Goal: Find specific page/section: Find specific page/section

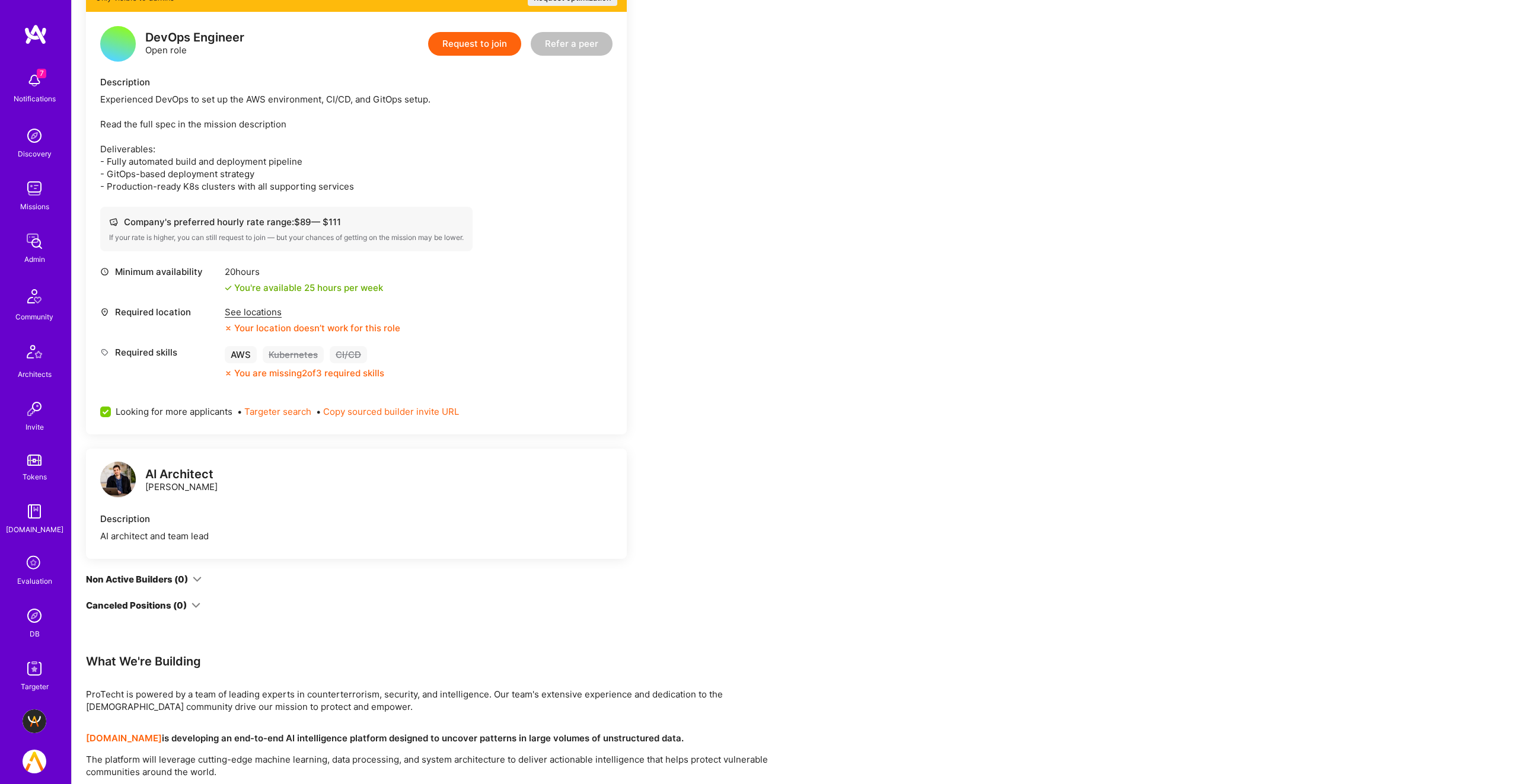
scroll to position [271, 0]
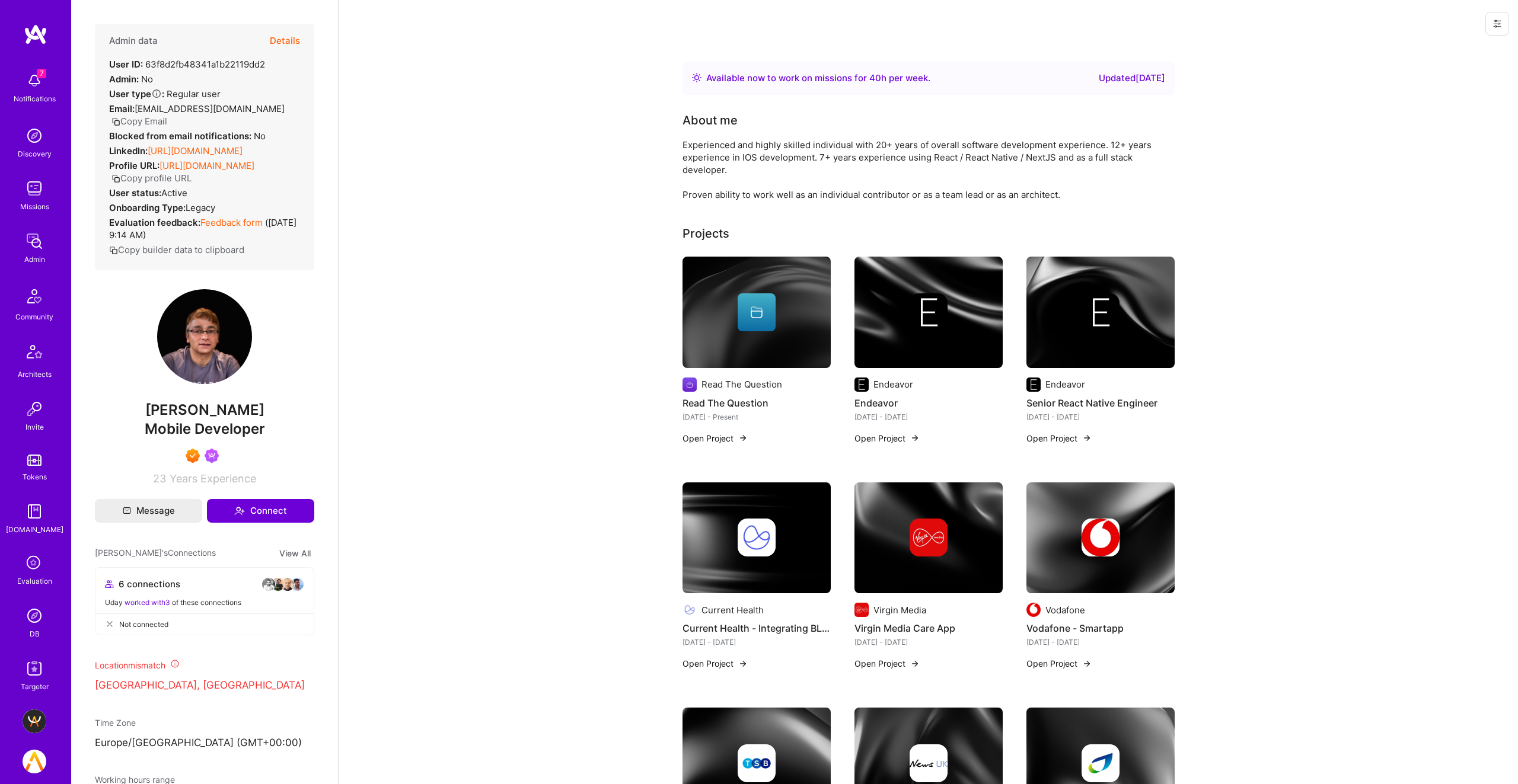
click at [287, 37] on button "Details" at bounding box center [285, 40] width 30 height 34
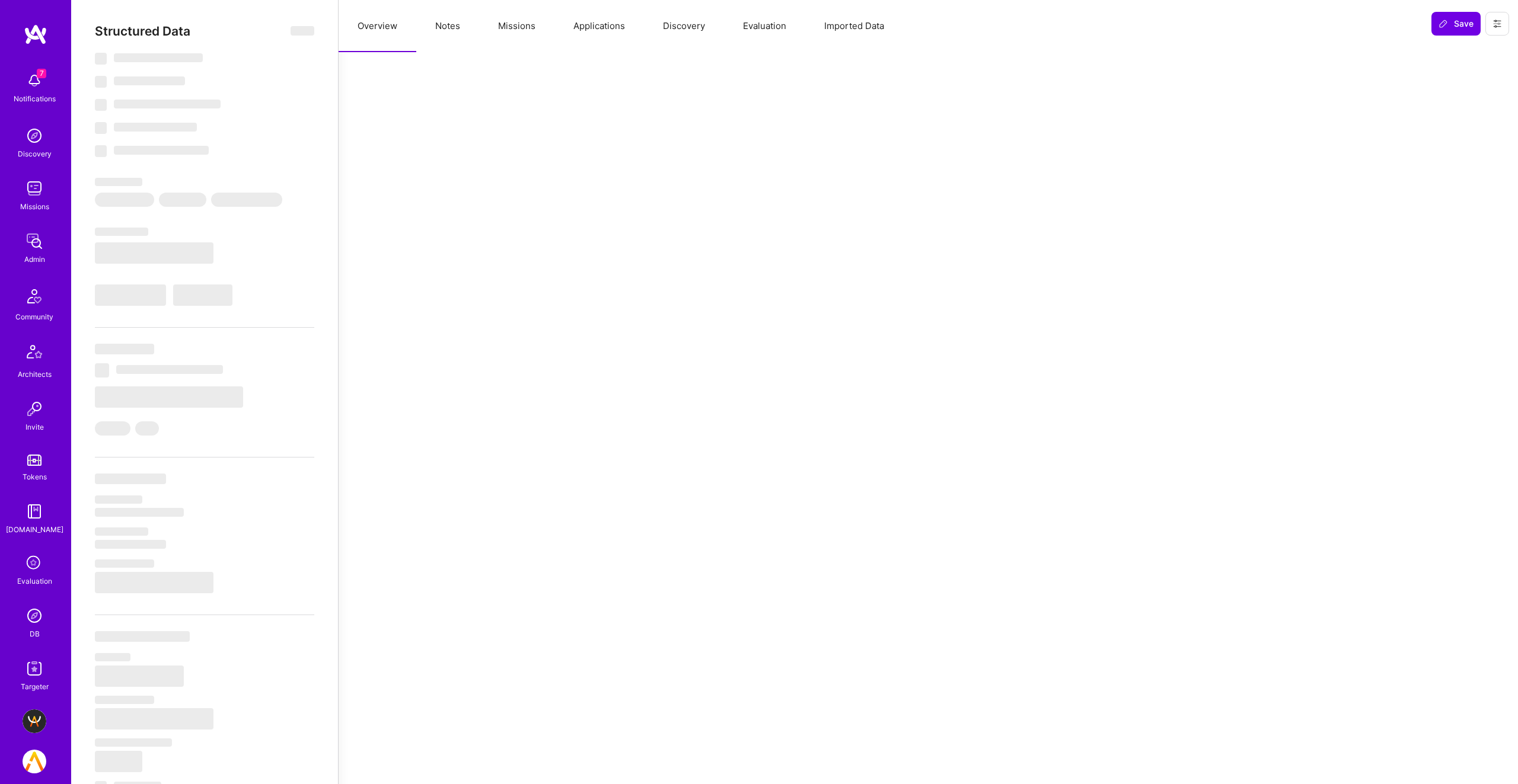
click at [521, 31] on button "Missions" at bounding box center [516, 26] width 75 height 52
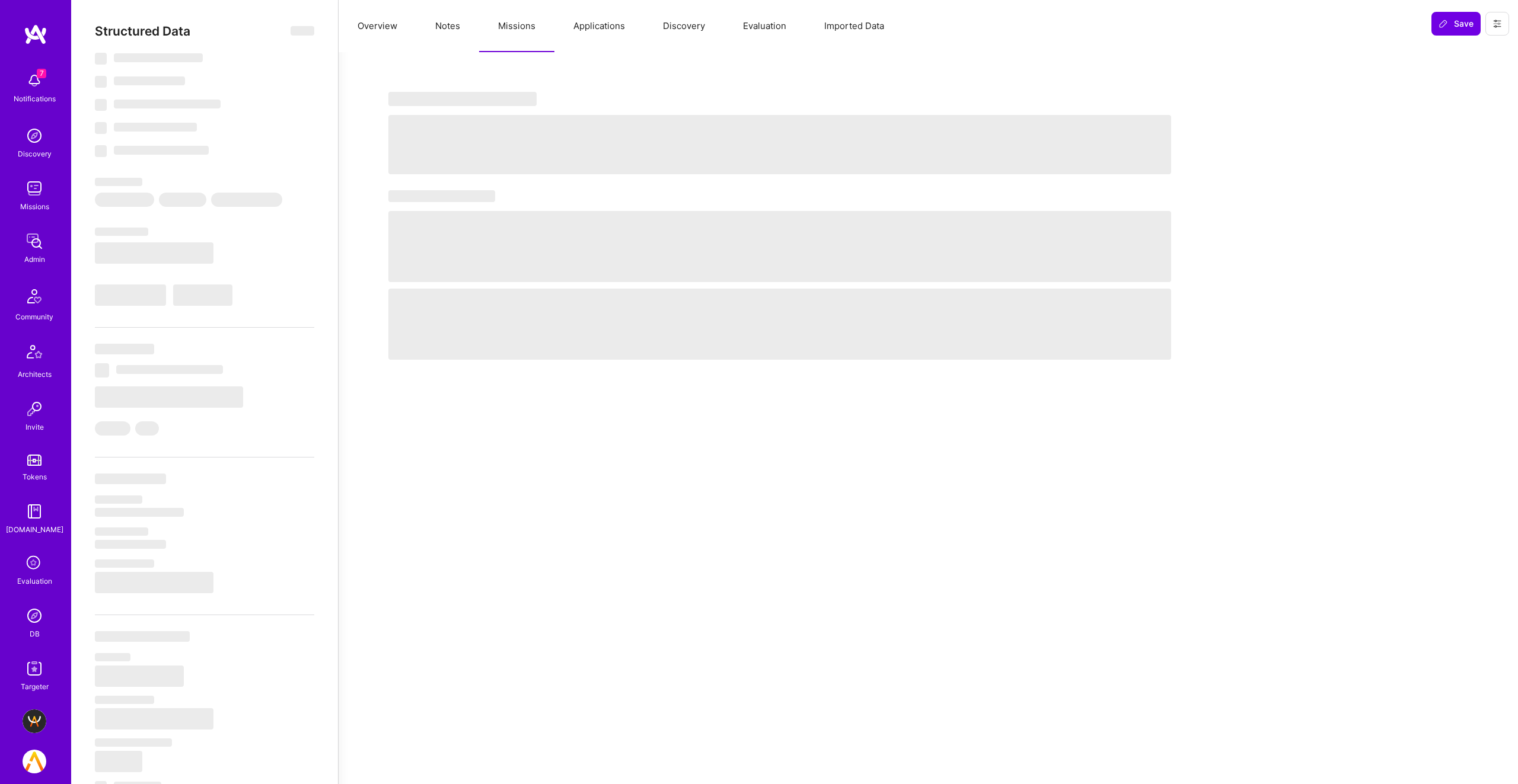
select select "Right Now"
select select "7"
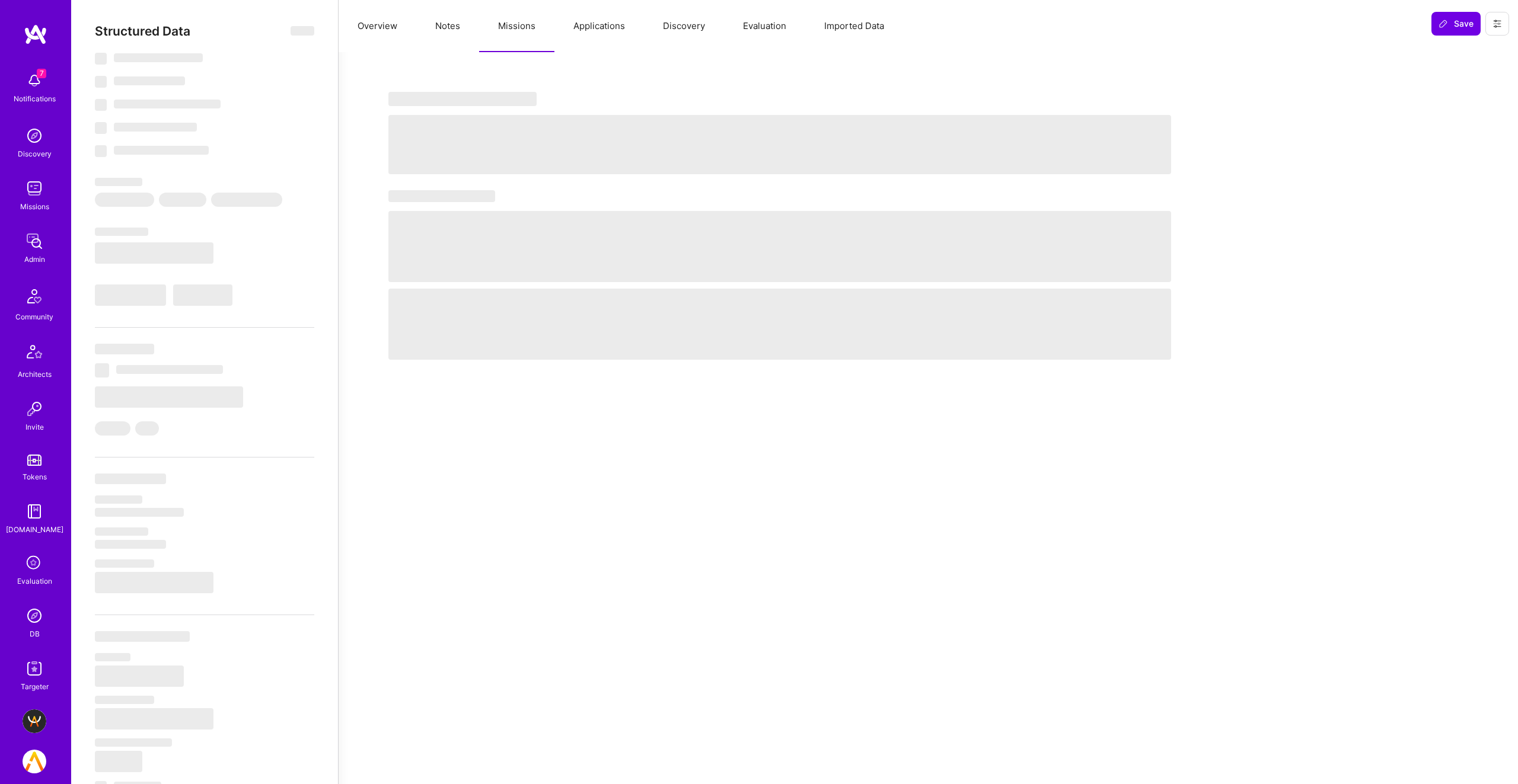
select select "GB"
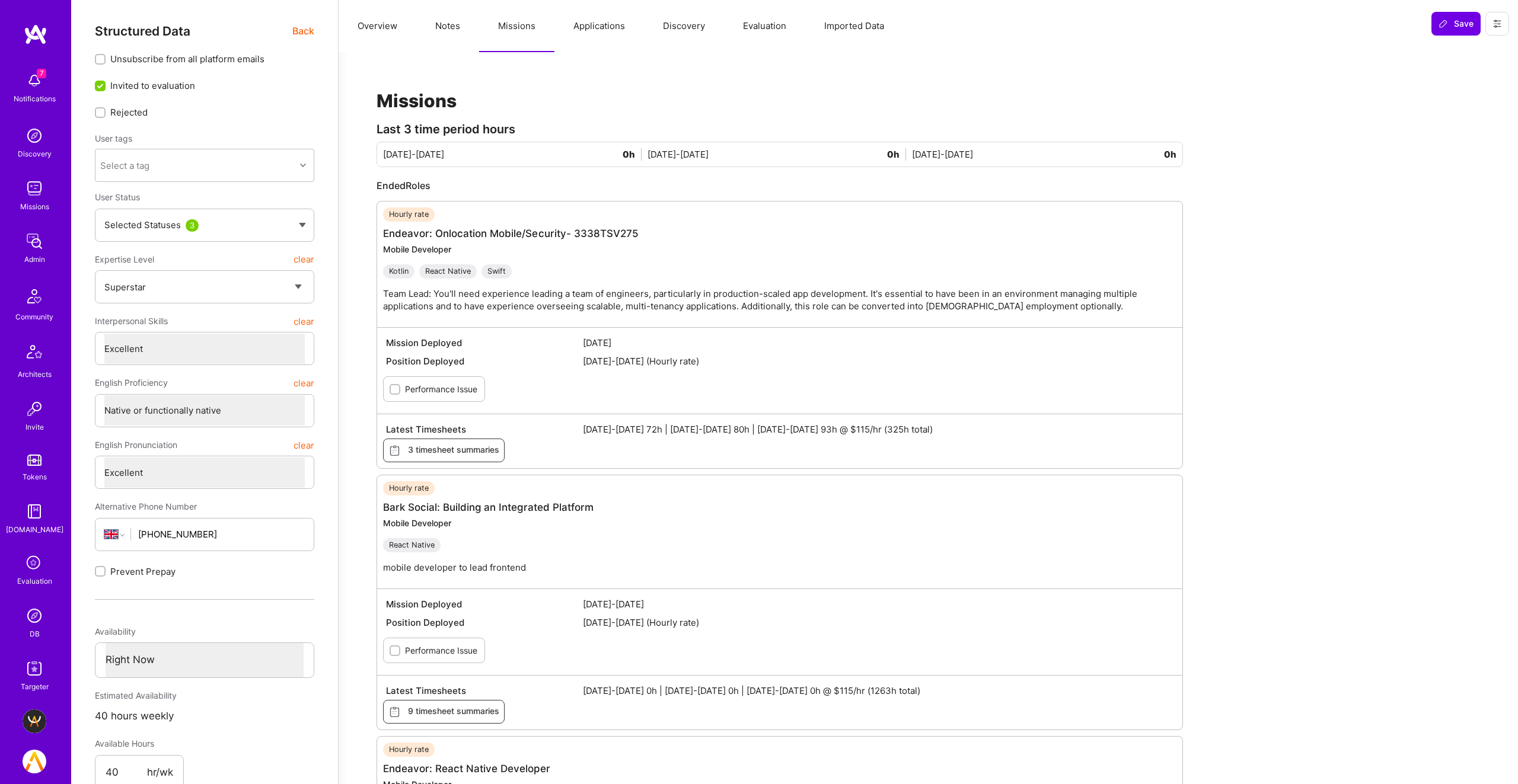
click at [306, 26] on span "Back" at bounding box center [304, 31] width 22 height 15
click at [300, 26] on span "Back" at bounding box center [304, 31] width 22 height 15
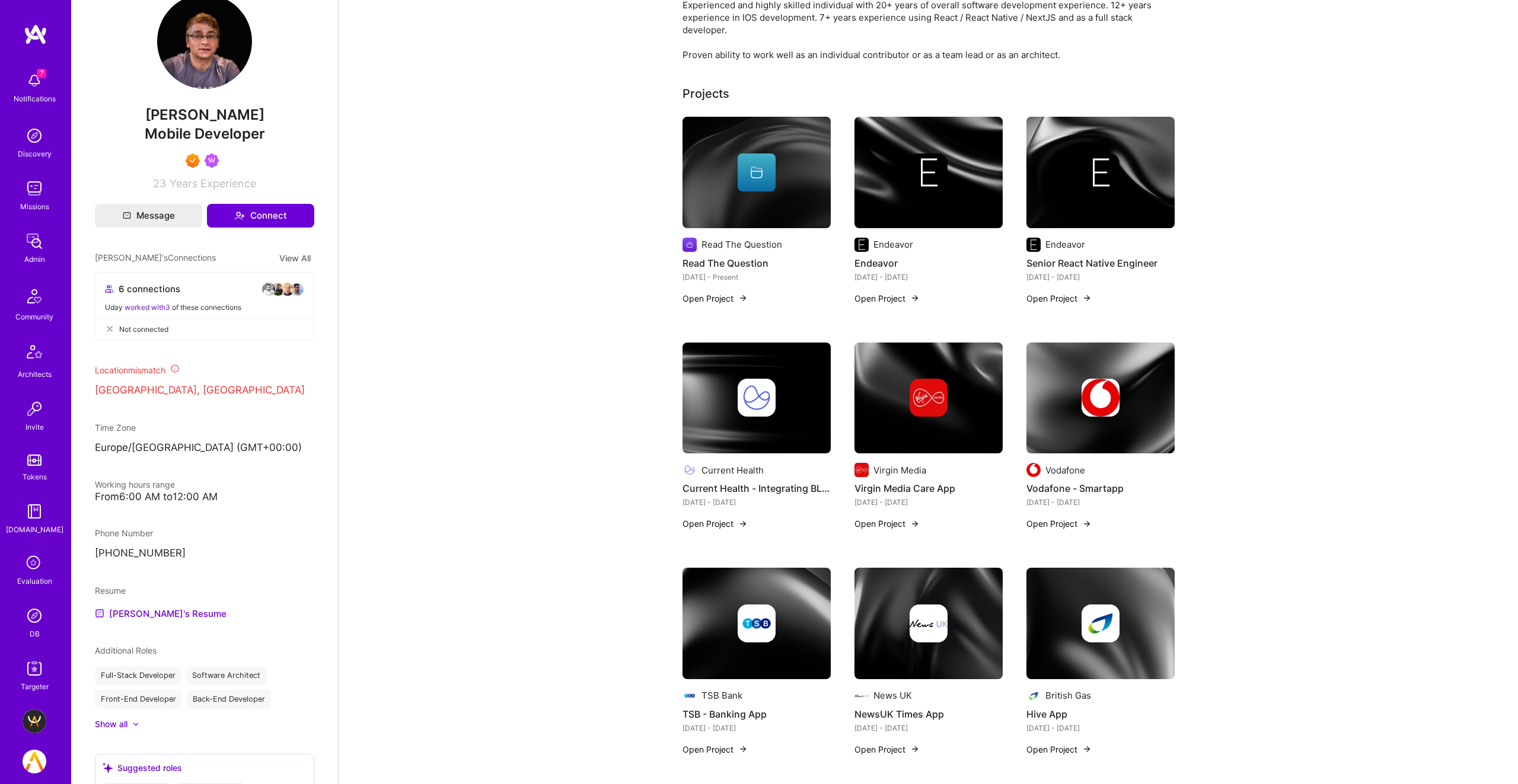
scroll to position [368, 0]
